Goal: Task Accomplishment & Management: Manage account settings

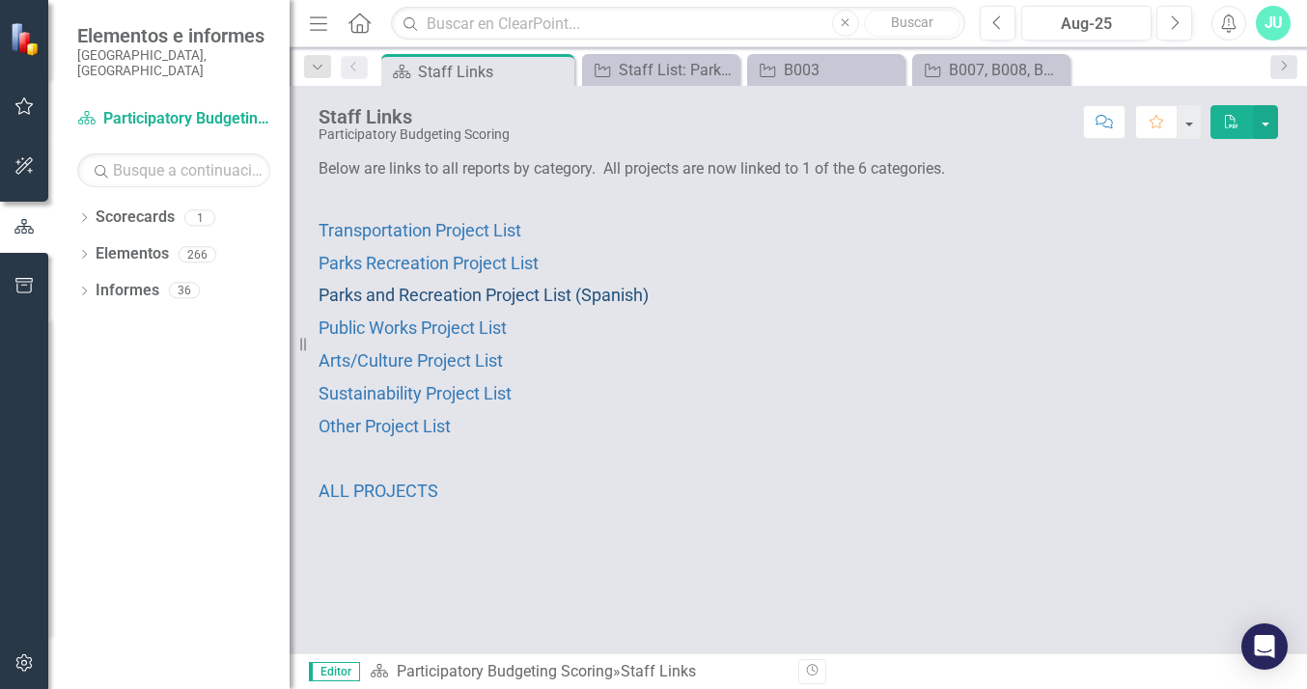
click at [593, 293] on span "Parks and Recreation Project List (Spanish)" at bounding box center [484, 295] width 330 height 20
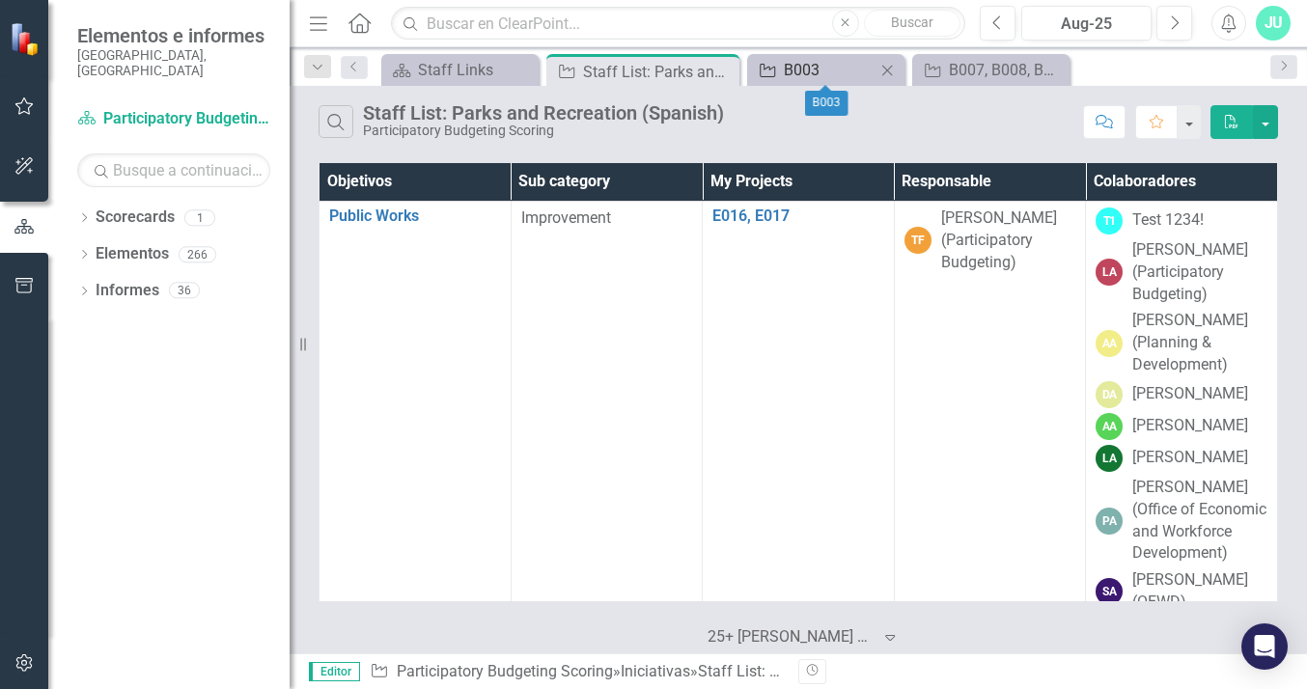
click at [844, 68] on div "B003" at bounding box center [830, 70] width 92 height 24
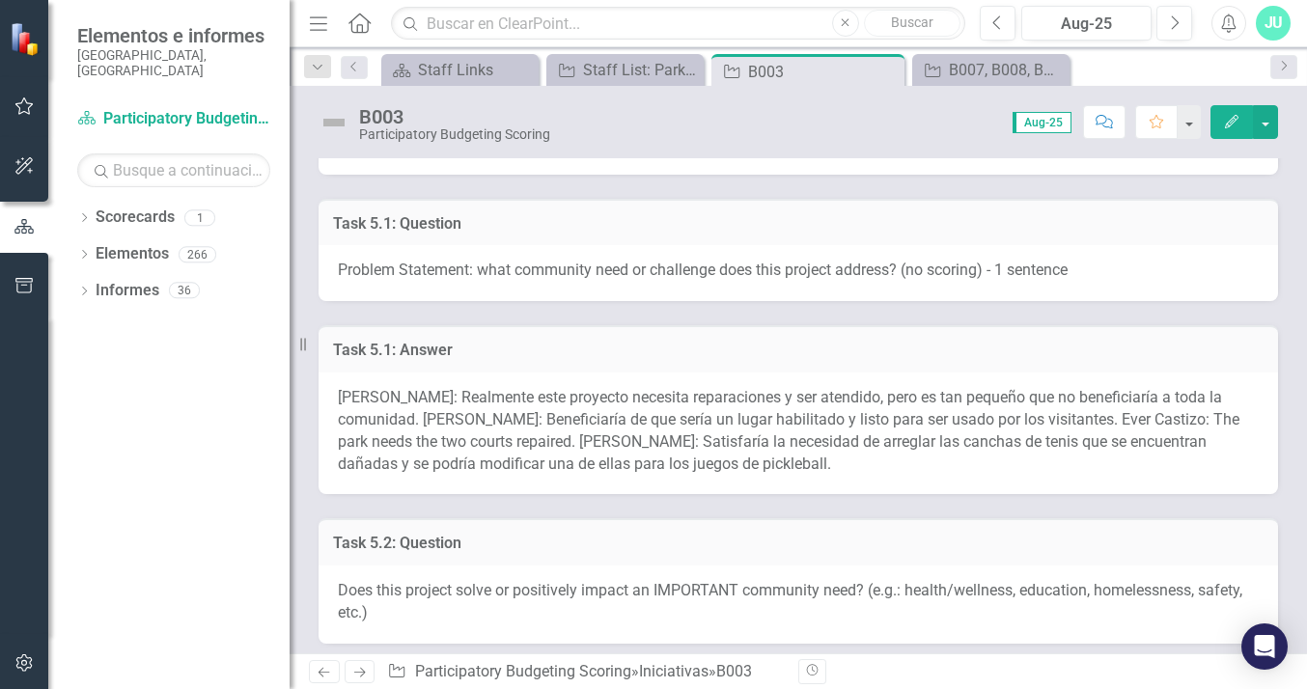
scroll to position [484, 0]
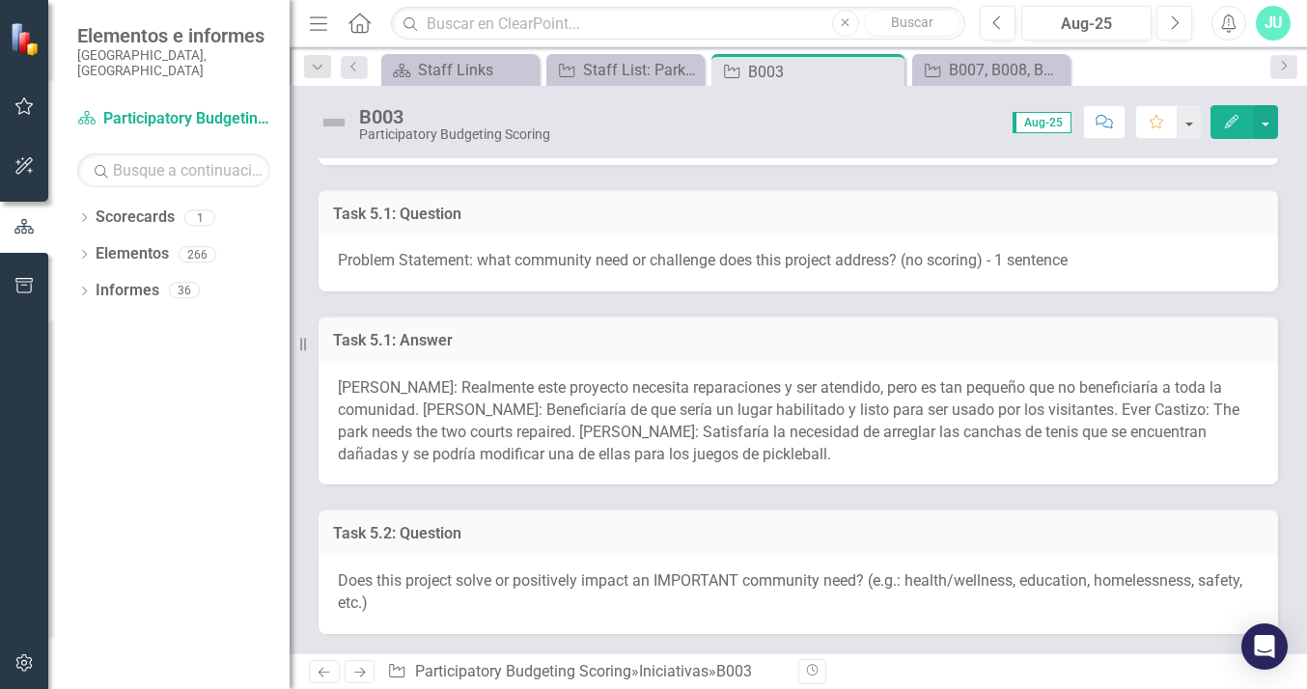
click at [765, 402] on span "[PERSON_NAME]: Realmente este proyecto necesita reparaciones y ser atendido, pe…" at bounding box center [789, 420] width 902 height 85
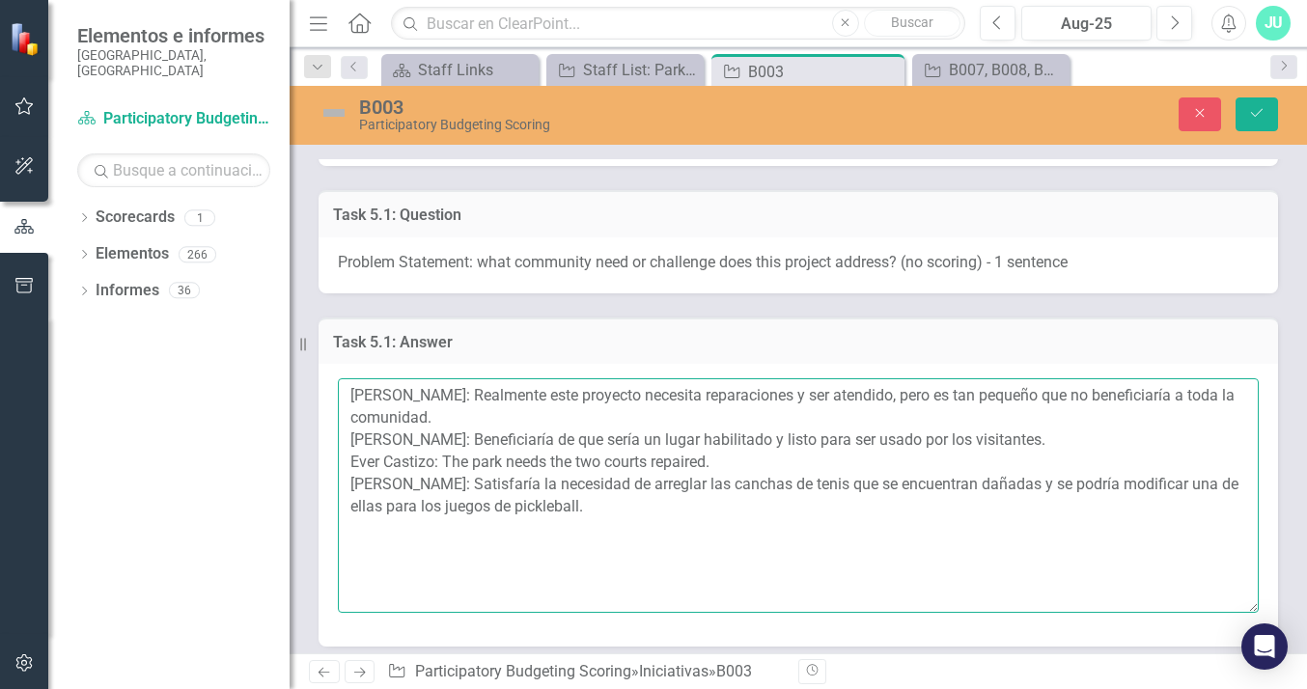
click at [530, 452] on textarea "[PERSON_NAME]: Realmente este proyecto necesita reparaciones y ser atendido, pe…" at bounding box center [798, 495] width 921 height 234
click at [564, 454] on textarea "[PERSON_NAME]: Realmente este proyecto necesita reparaciones y ser atendido, pe…" at bounding box center [798, 495] width 921 height 234
click at [641, 474] on textarea "[PERSON_NAME]: Realmente este proyecto necesita reparaciones y ser atendido, pe…" at bounding box center [798, 495] width 921 height 234
type textarea "[PERSON_NAME]: Realmente este proyecto necesita reparaciones y ser atendido, pe…"
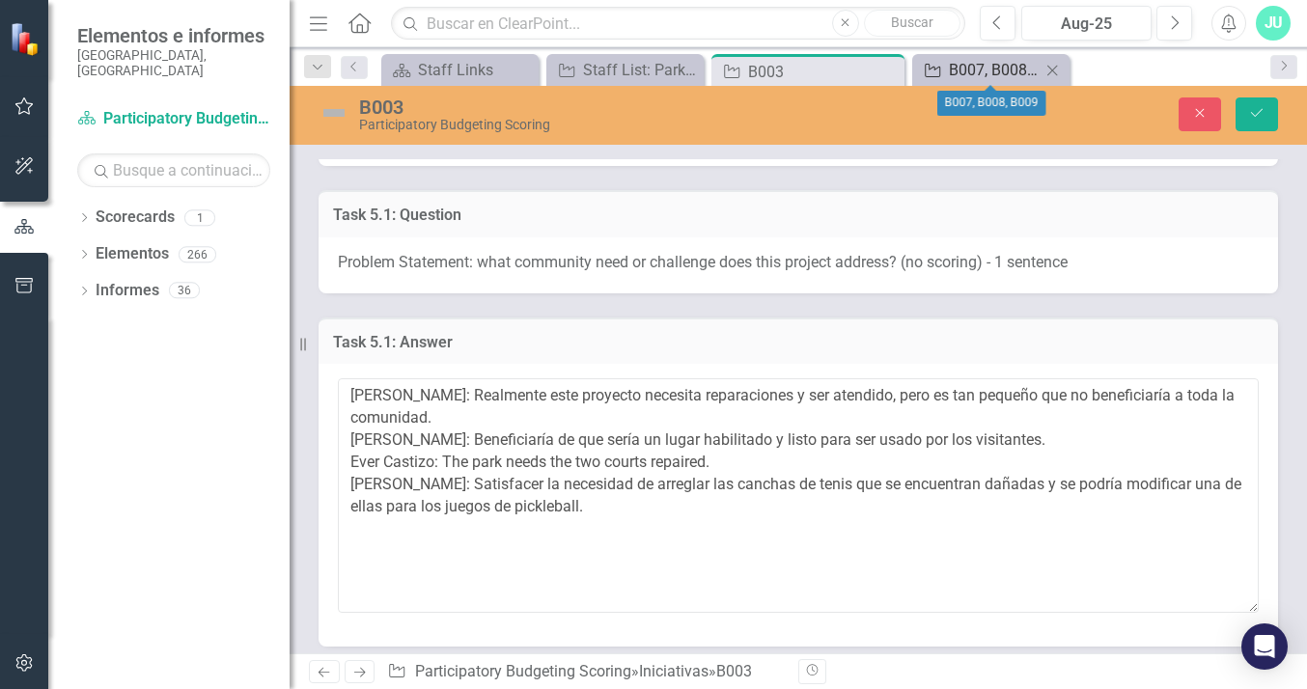
click at [1010, 65] on div "B007, B008, B009" at bounding box center [995, 70] width 92 height 24
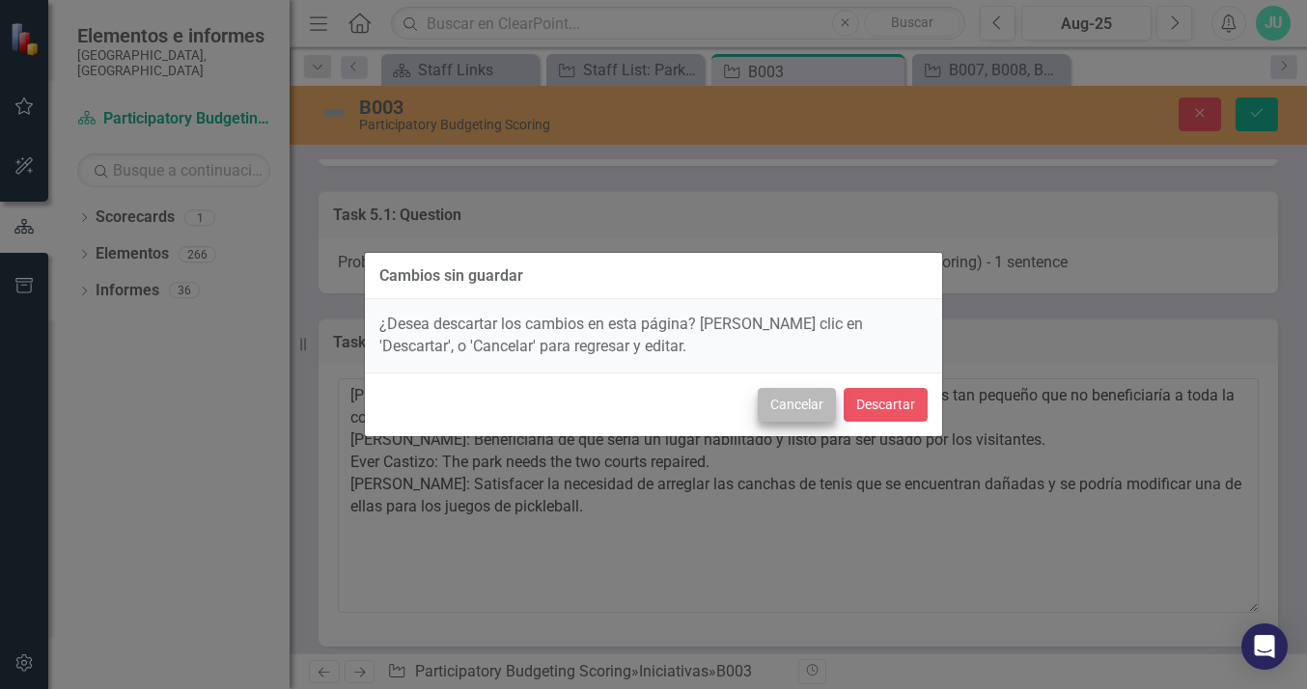
click at [798, 411] on button "Cancelar" at bounding box center [797, 405] width 78 height 34
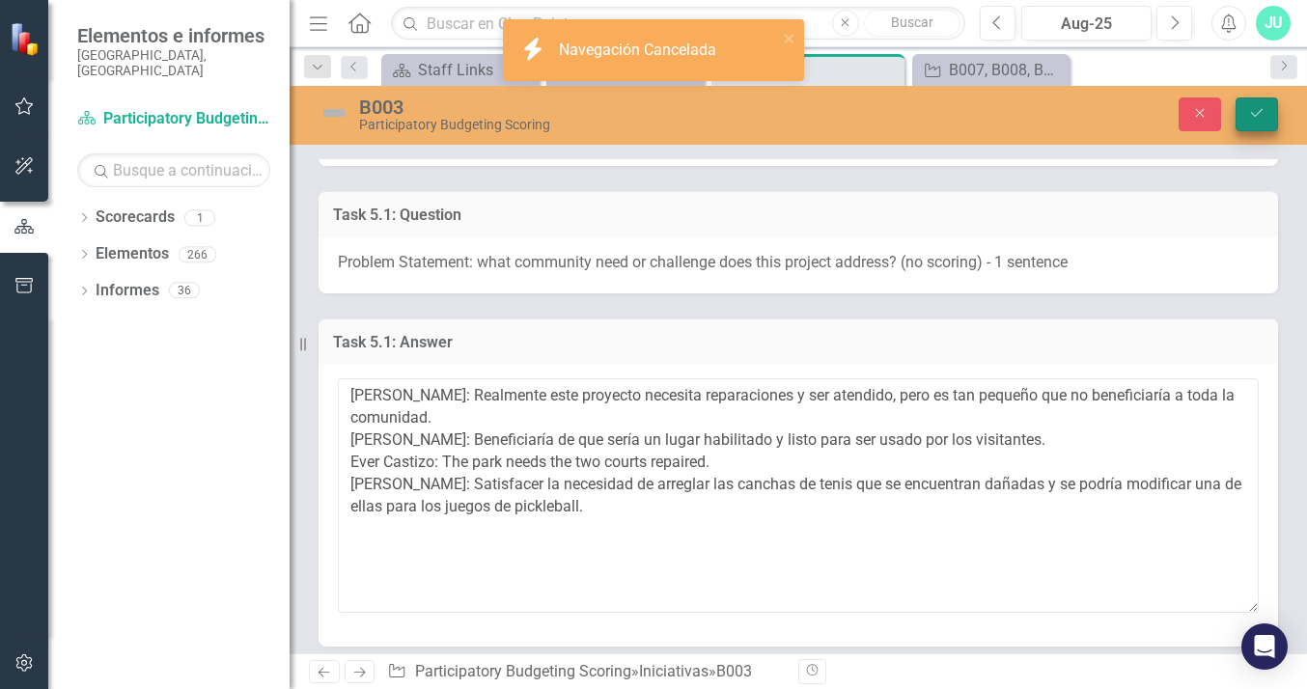
click at [1257, 117] on icon "Guardar" at bounding box center [1256, 113] width 17 height 14
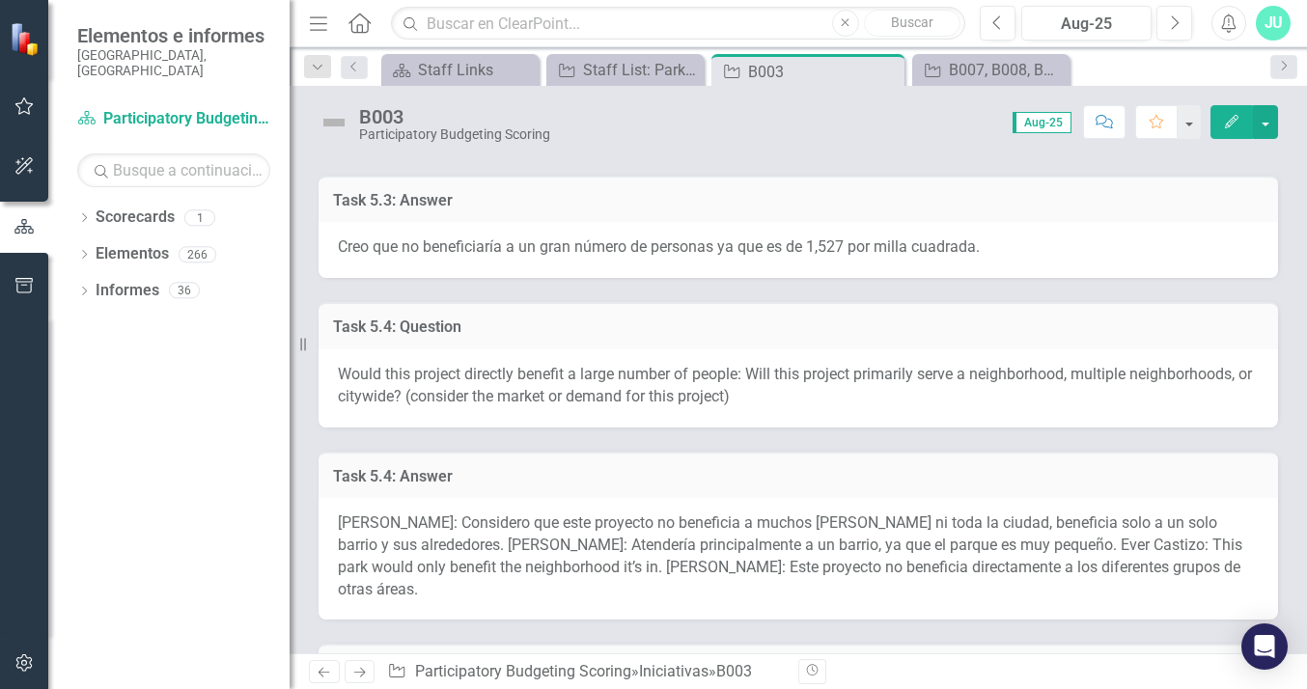
scroll to position [1355, 0]
click at [983, 76] on div "B007, B008, B009" at bounding box center [995, 70] width 92 height 24
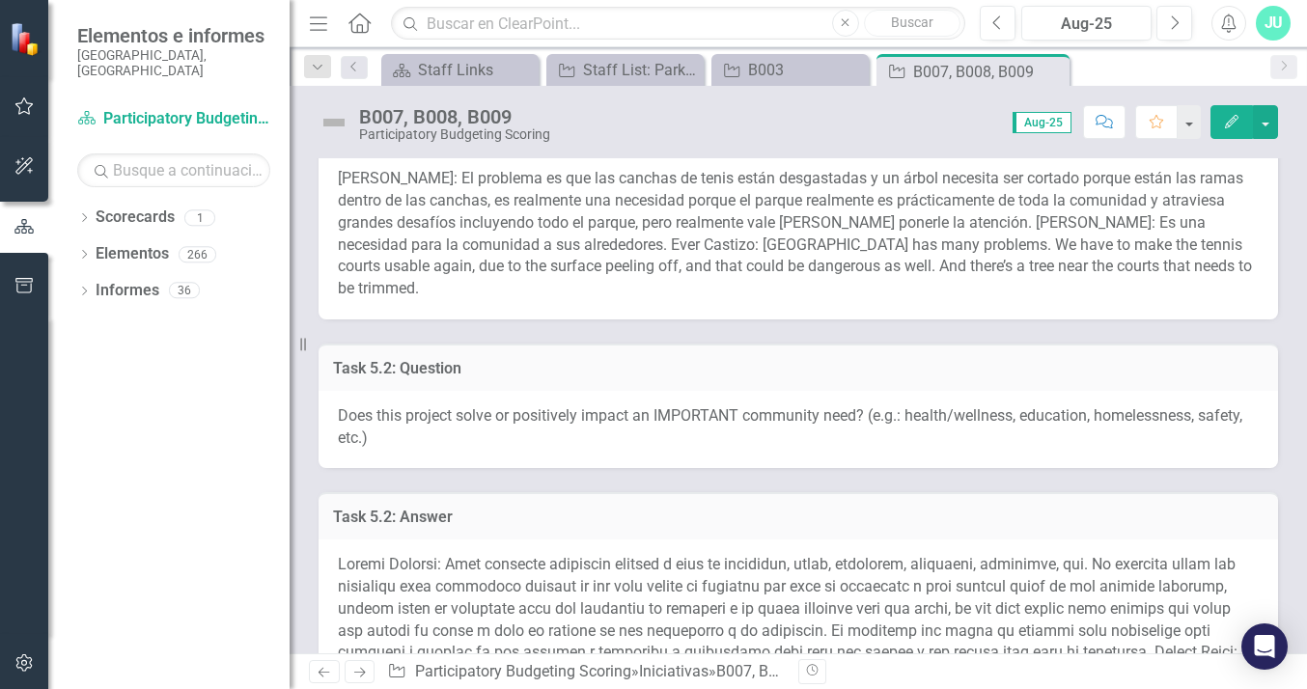
scroll to position [797, 0]
